Goal: Task Accomplishment & Management: Complete application form

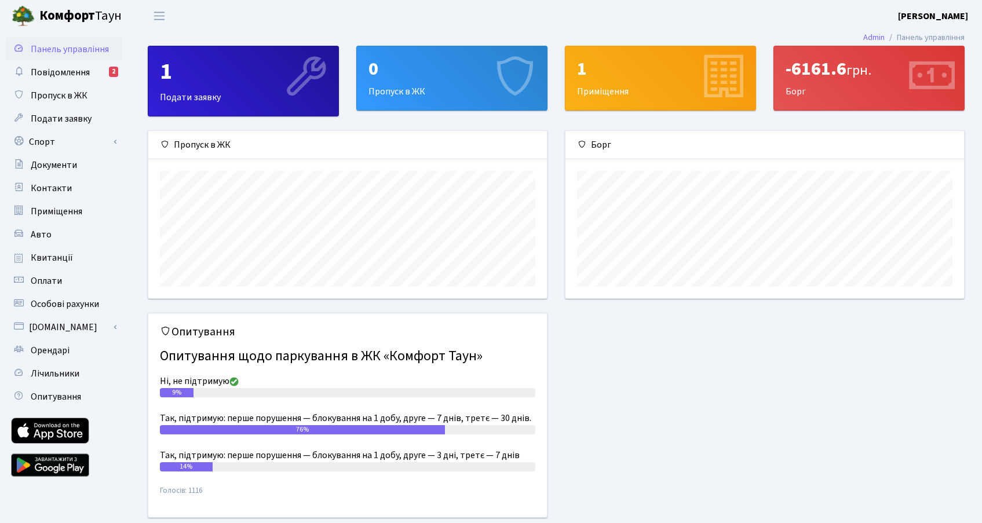
scroll to position [167, 399]
click at [68, 76] on span "Повідомлення" at bounding box center [60, 72] width 59 height 13
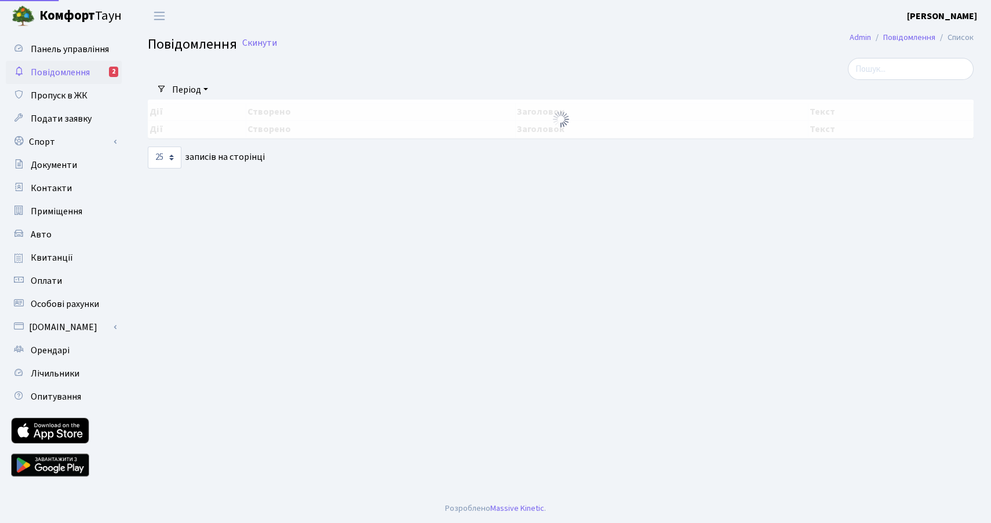
select select "25"
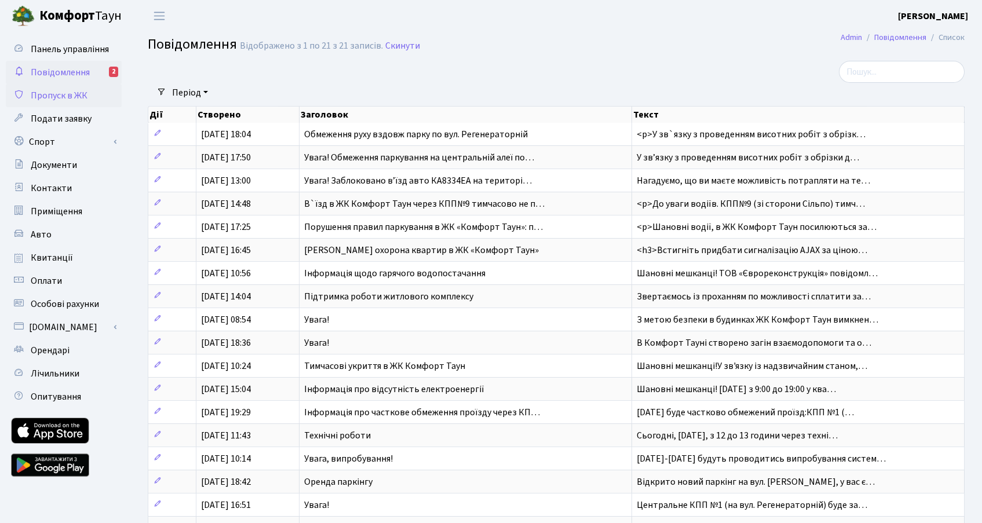
click at [60, 94] on span "Пропуск в ЖК" at bounding box center [59, 95] width 57 height 13
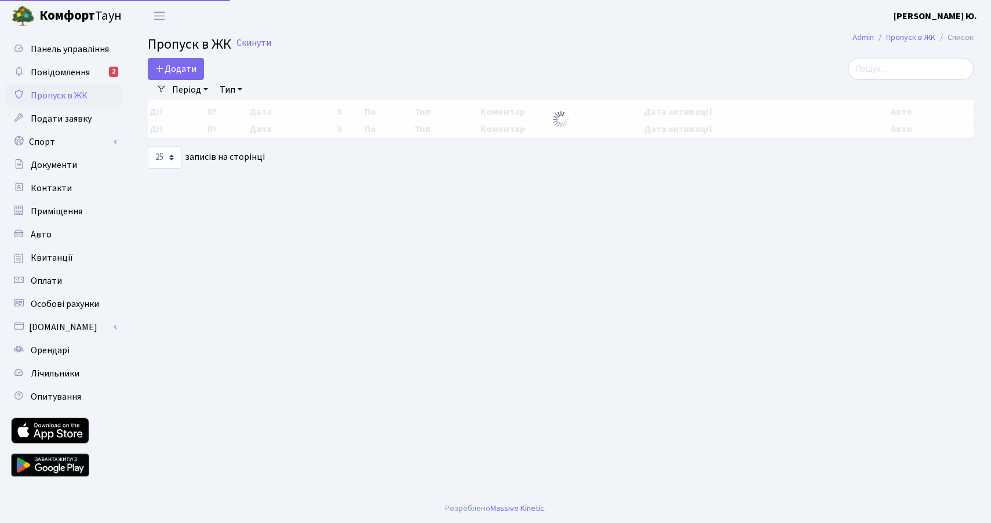
select select "25"
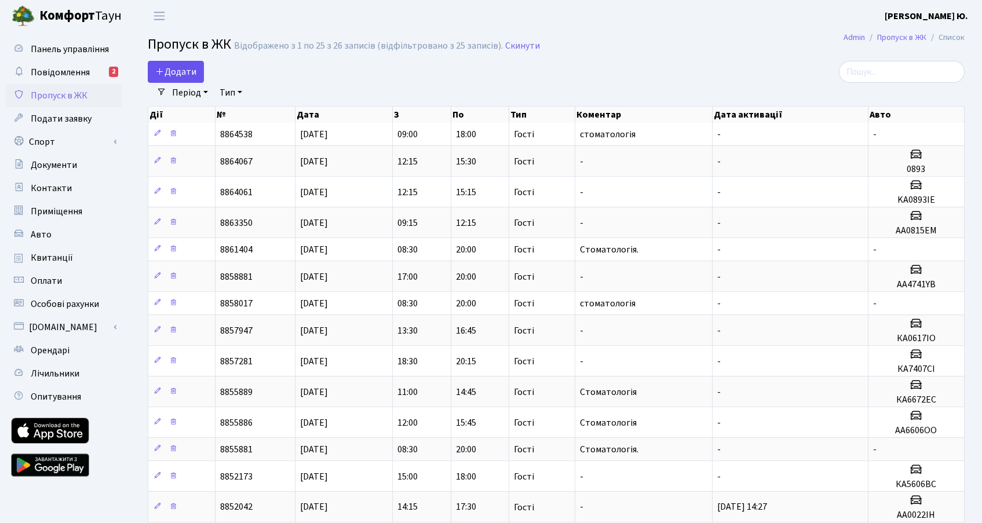
click at [202, 71] on div "Додати" at bounding box center [417, 72] width 539 height 22
click at [202, 71] on link "Додати" at bounding box center [176, 72] width 56 height 22
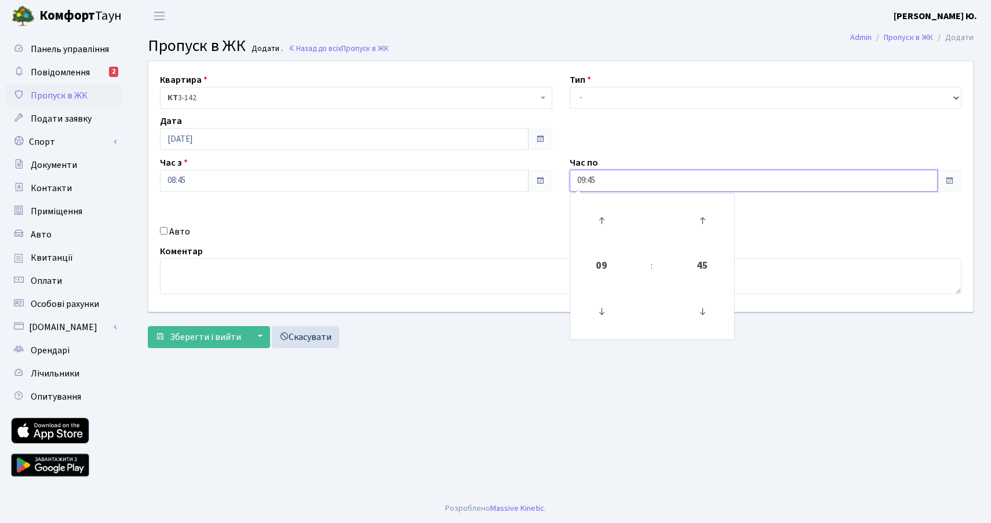
click at [621, 180] on input "09:45" at bounding box center [754, 181] width 369 height 22
click at [599, 216] on icon at bounding box center [601, 220] width 31 height 31
click at [598, 216] on icon at bounding box center [601, 220] width 31 height 31
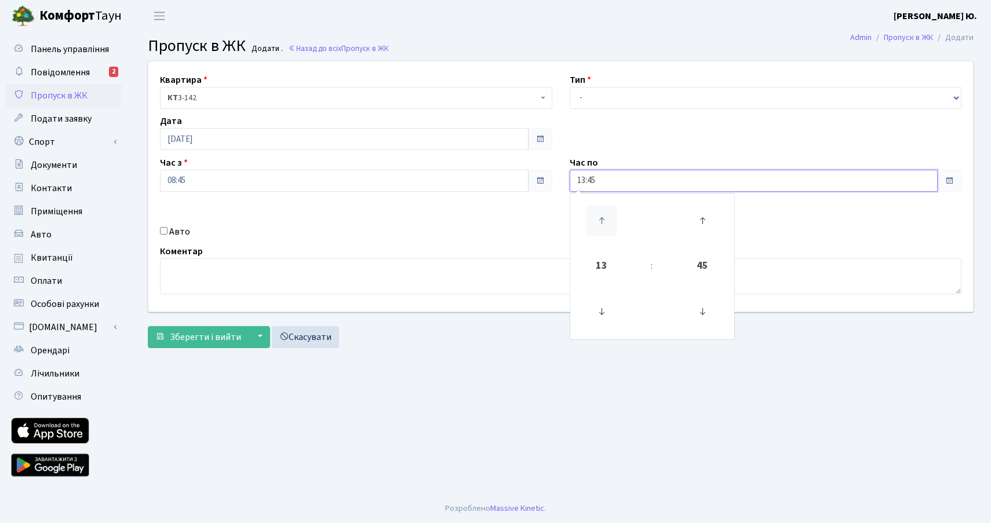
click at [598, 216] on icon at bounding box center [601, 220] width 31 height 31
click at [597, 216] on icon at bounding box center [601, 220] width 31 height 31
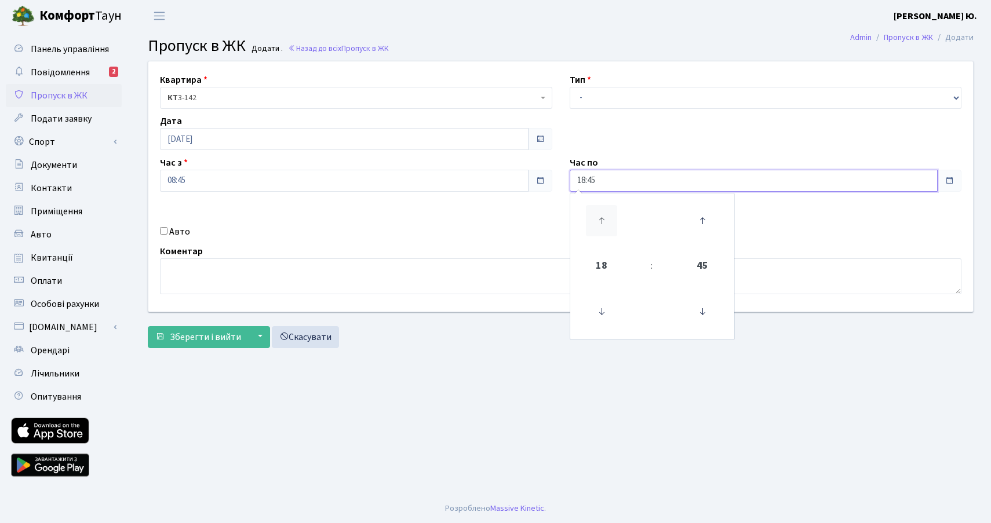
click at [597, 216] on icon at bounding box center [601, 220] width 31 height 31
type input "19:45"
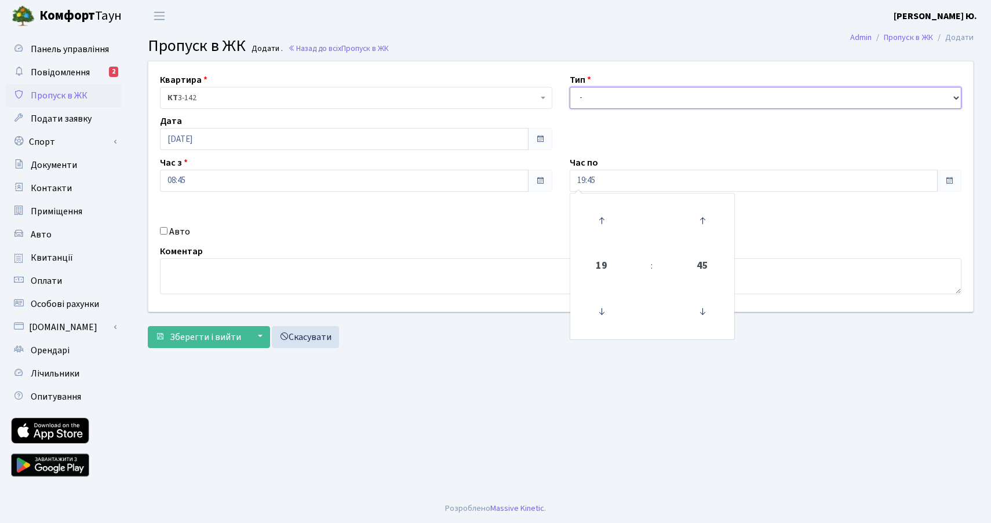
click at [604, 99] on select "- Доставка Таксі Гості Сервіс" at bounding box center [766, 98] width 392 height 22
select select "3"
click at [570, 87] on select "- Доставка Таксі Гості Сервіс" at bounding box center [766, 98] width 392 height 22
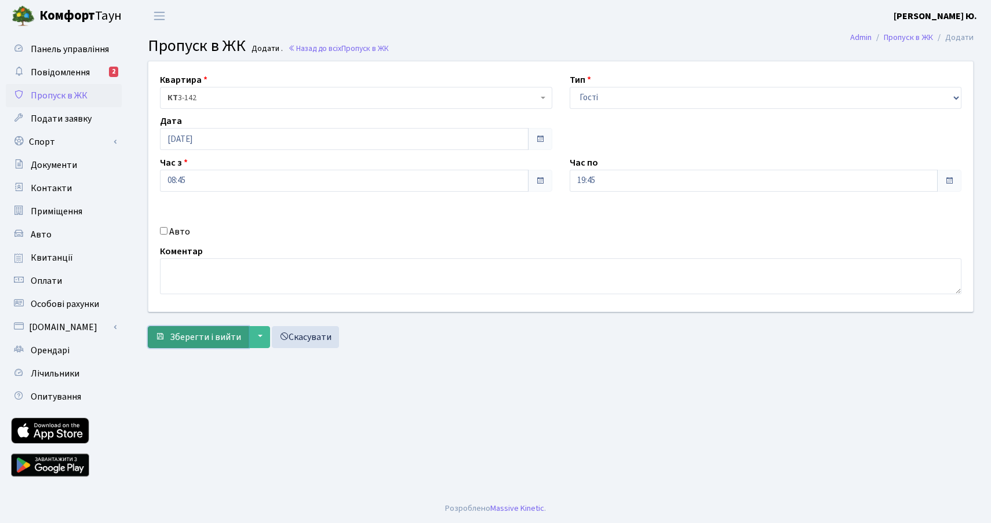
click at [207, 340] on span "Зберегти і вийти" at bounding box center [205, 337] width 71 height 13
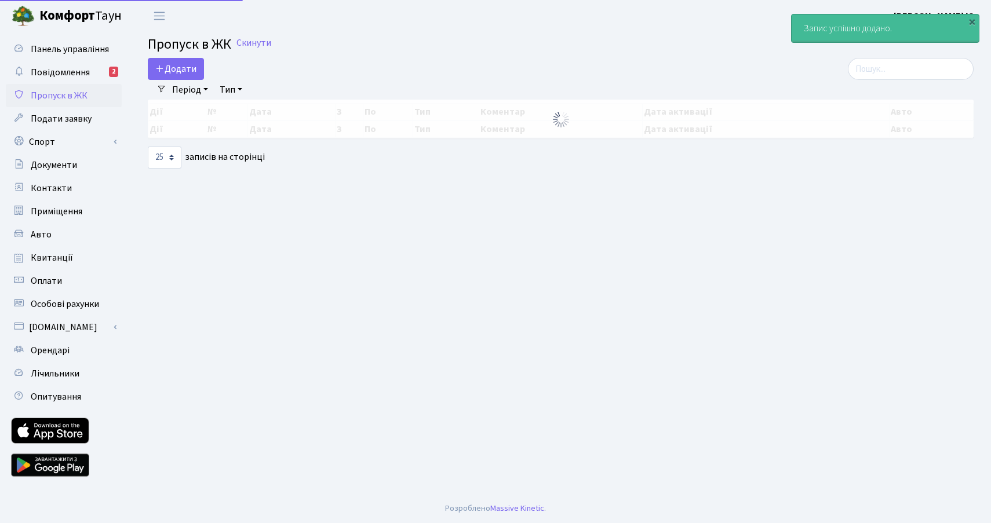
select select "25"
